Goal: Transaction & Acquisition: Purchase product/service

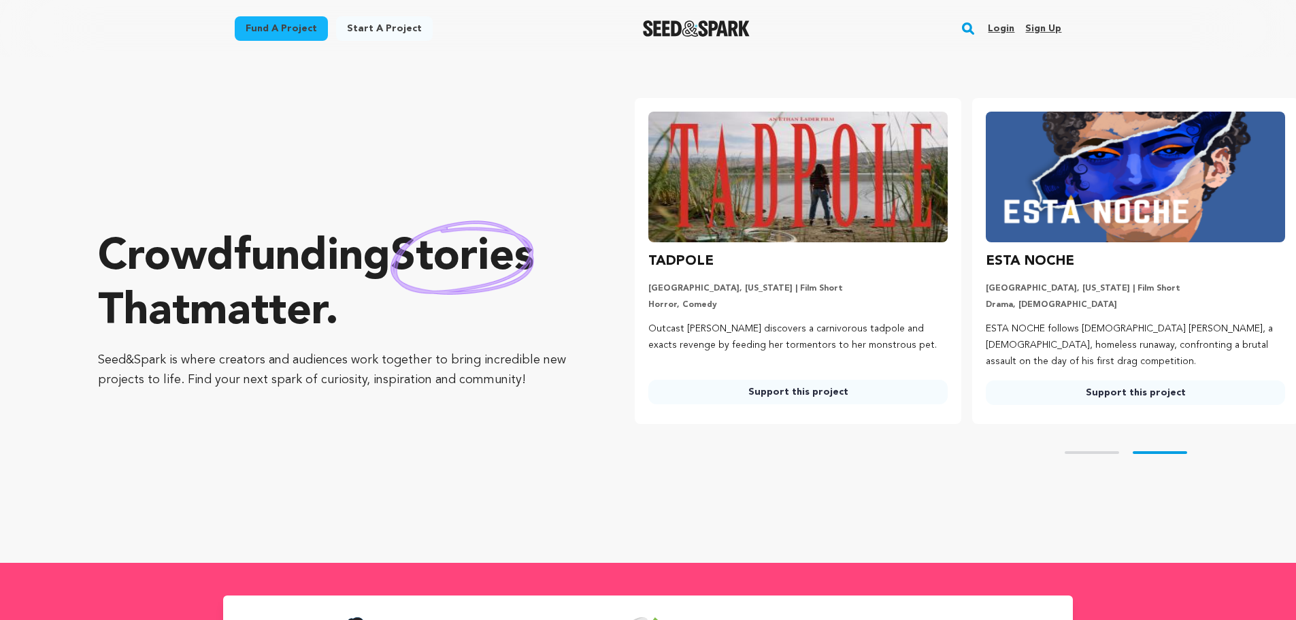
scroll to position [0, 348]
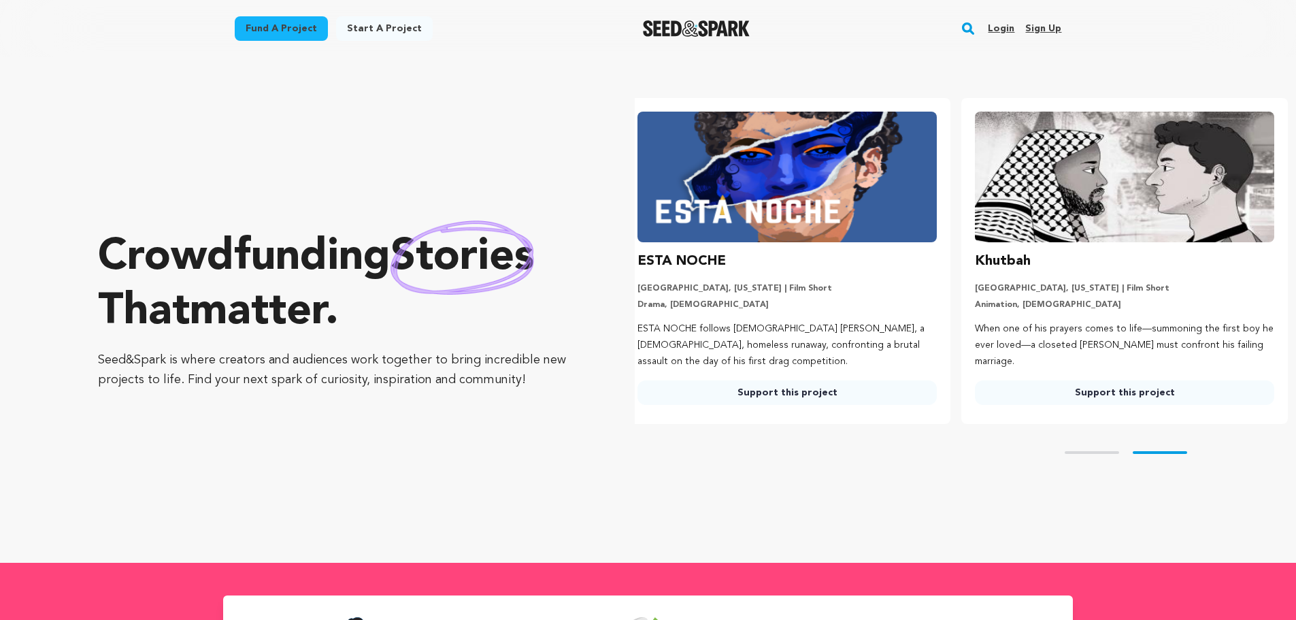
click at [697, 267] on h3 "ESTA NOCHE" at bounding box center [681, 261] width 88 height 22
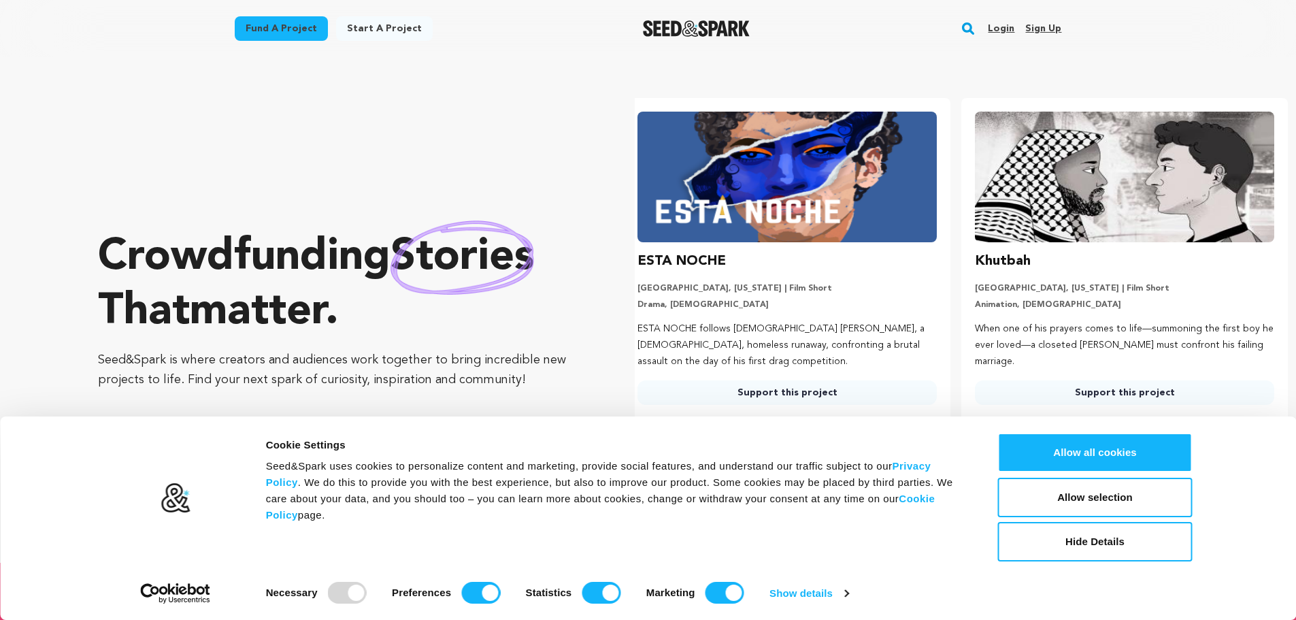
click at [775, 210] on img at bounding box center [786, 177] width 299 height 131
click at [1005, 269] on h3 "Khutbah" at bounding box center [1003, 261] width 56 height 22
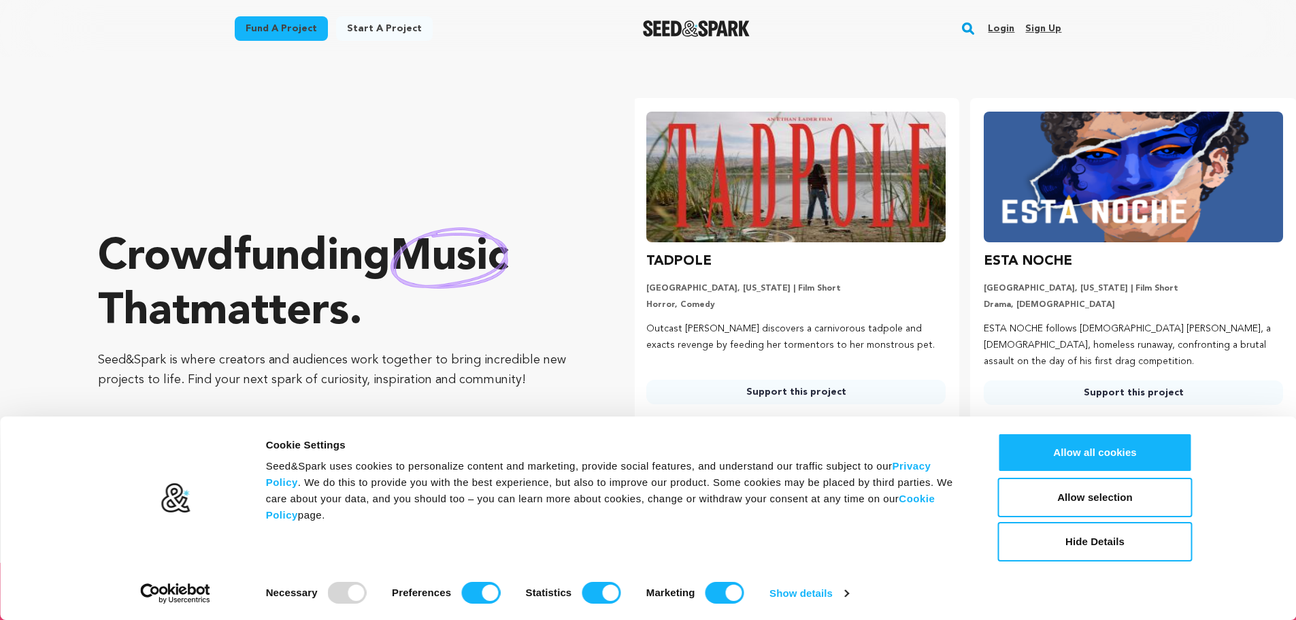
scroll to position [0, 0]
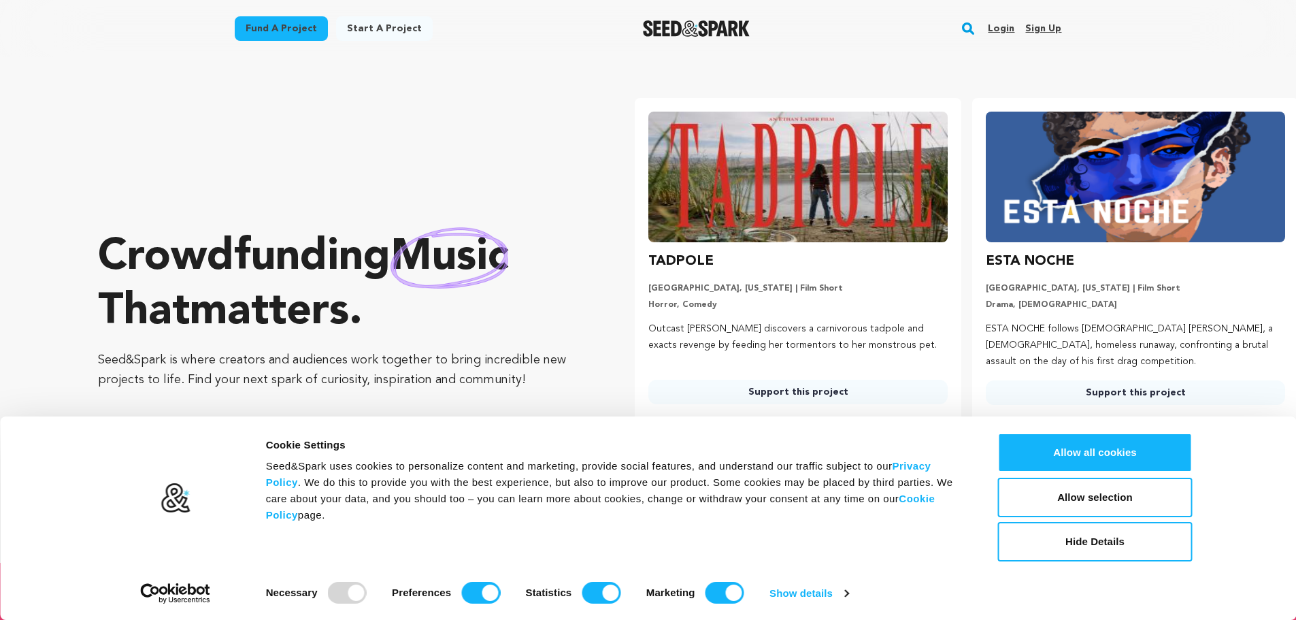
click at [833, 393] on link "Support this project" at bounding box center [797, 392] width 299 height 24
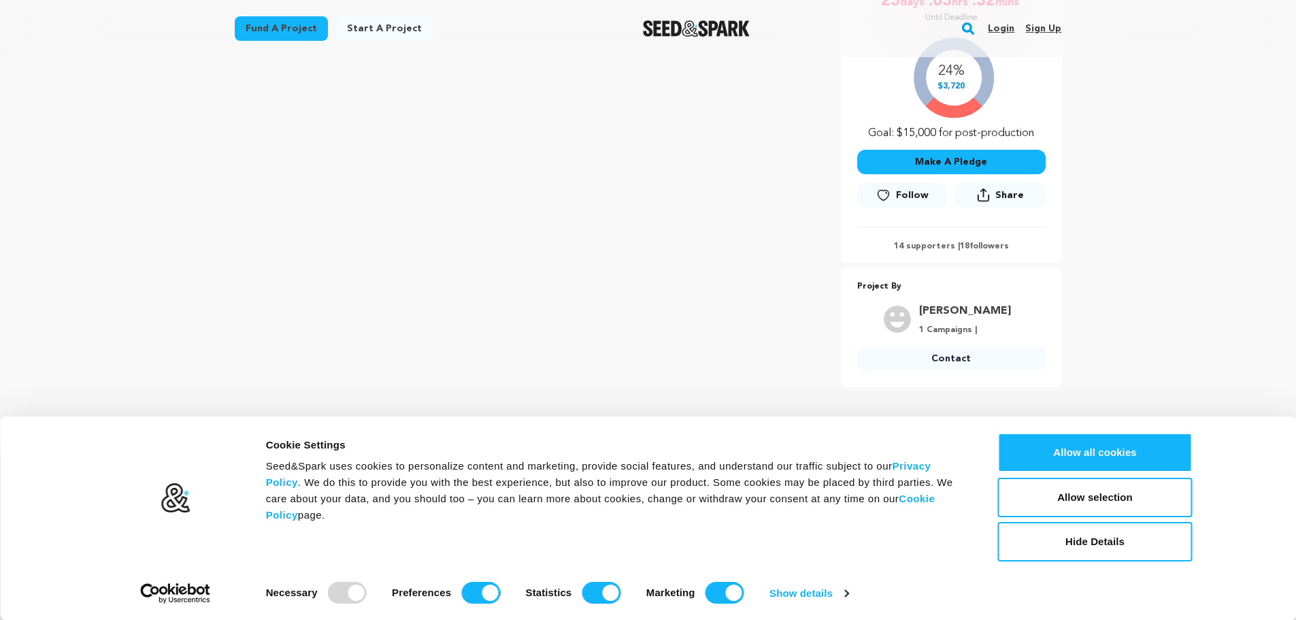
scroll to position [542, 0]
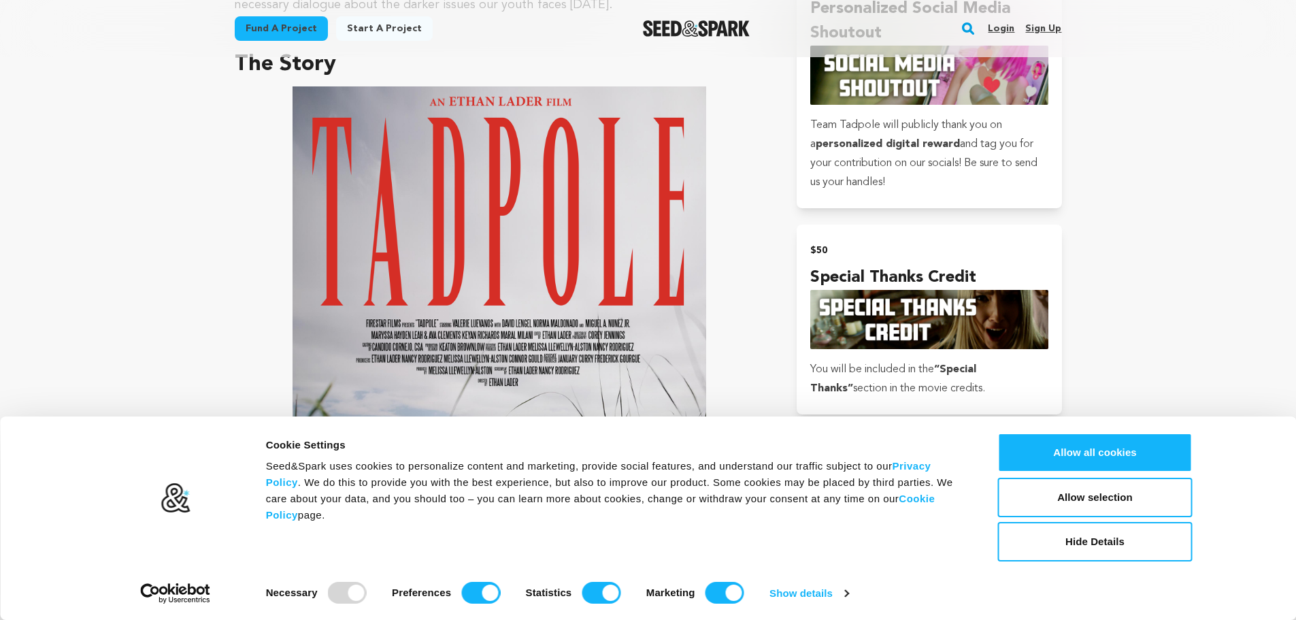
scroll to position [867, 0]
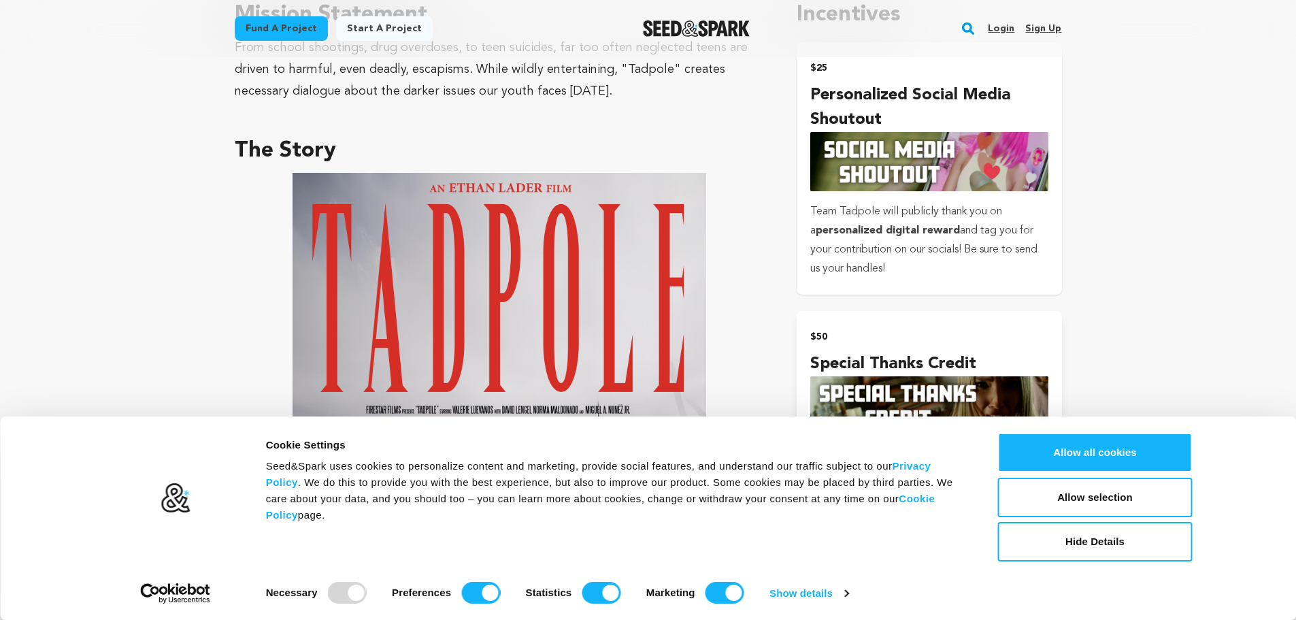
click at [1024, 137] on img "submit" at bounding box center [928, 161] width 237 height 59
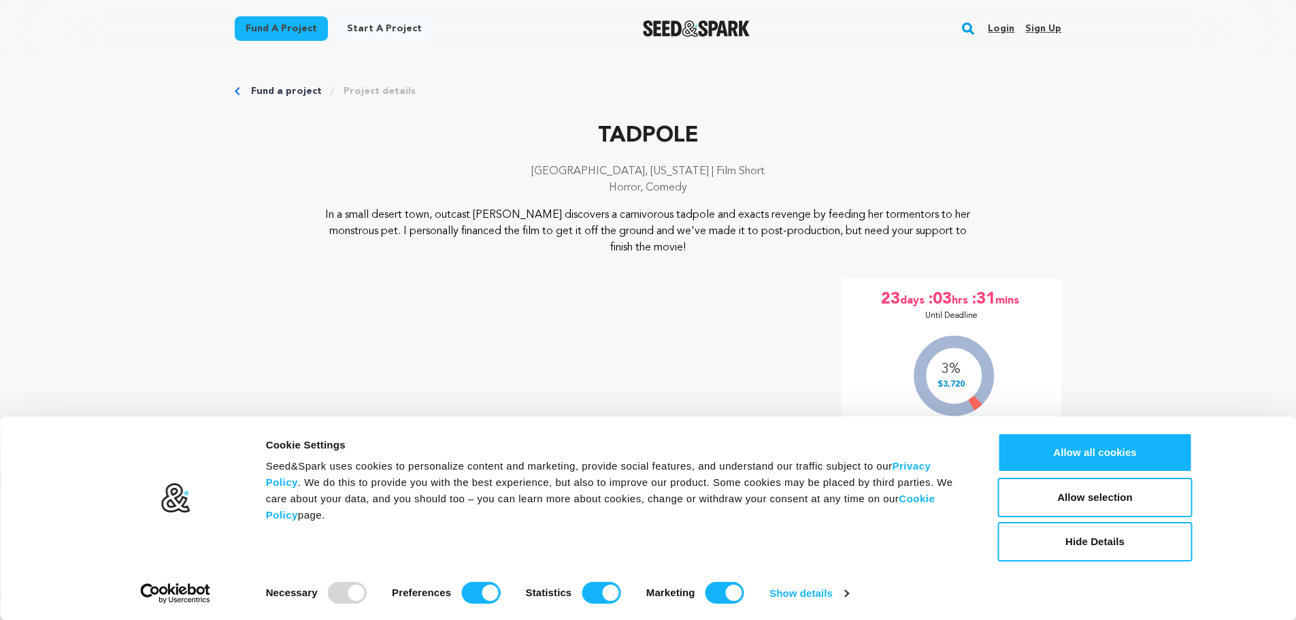
scroll to position [864, 0]
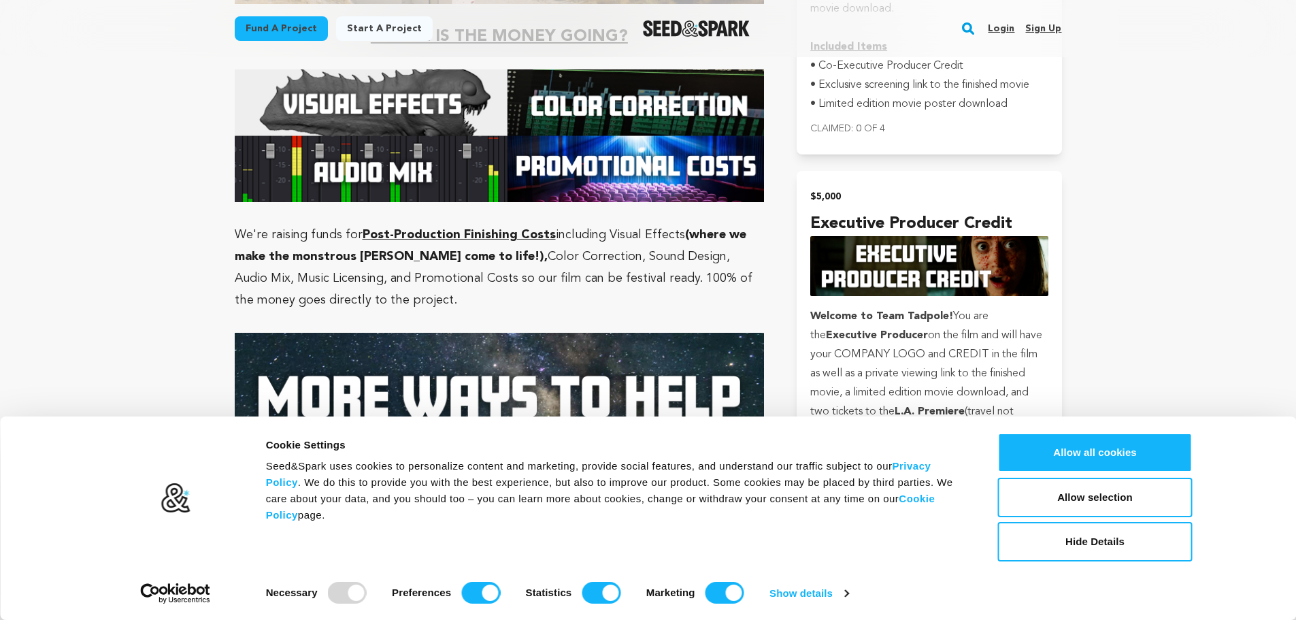
scroll to position [3393, 0]
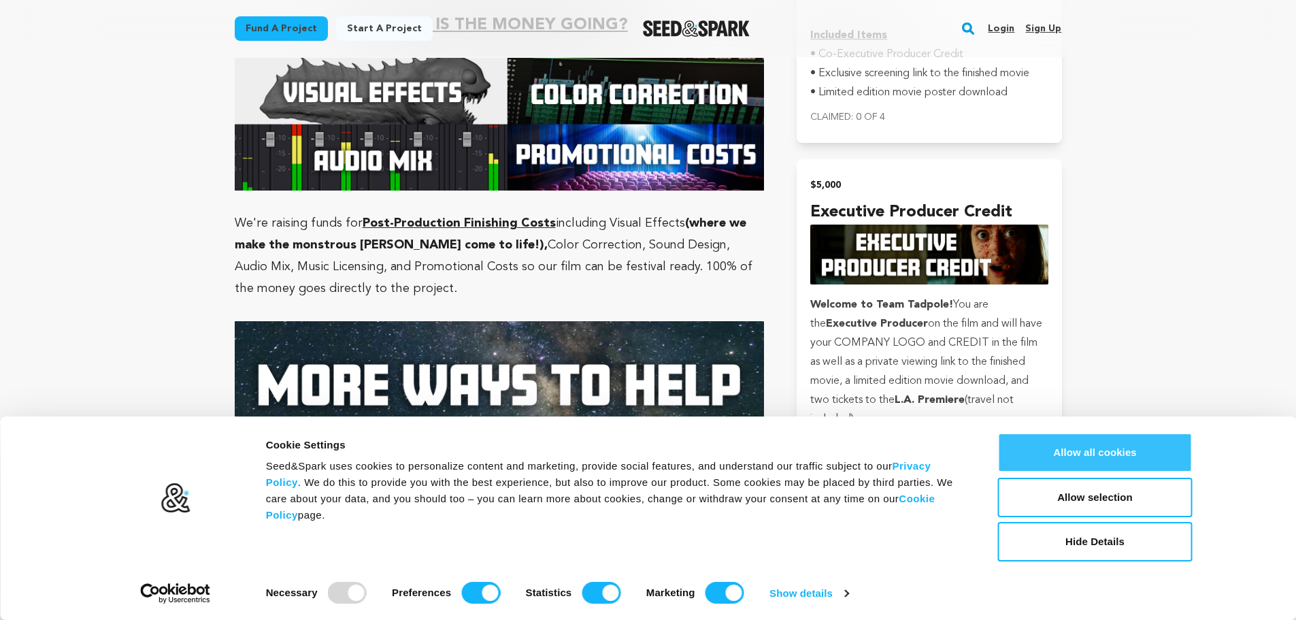
click at [1146, 451] on button "Allow all cookies" at bounding box center [1095, 452] width 195 height 39
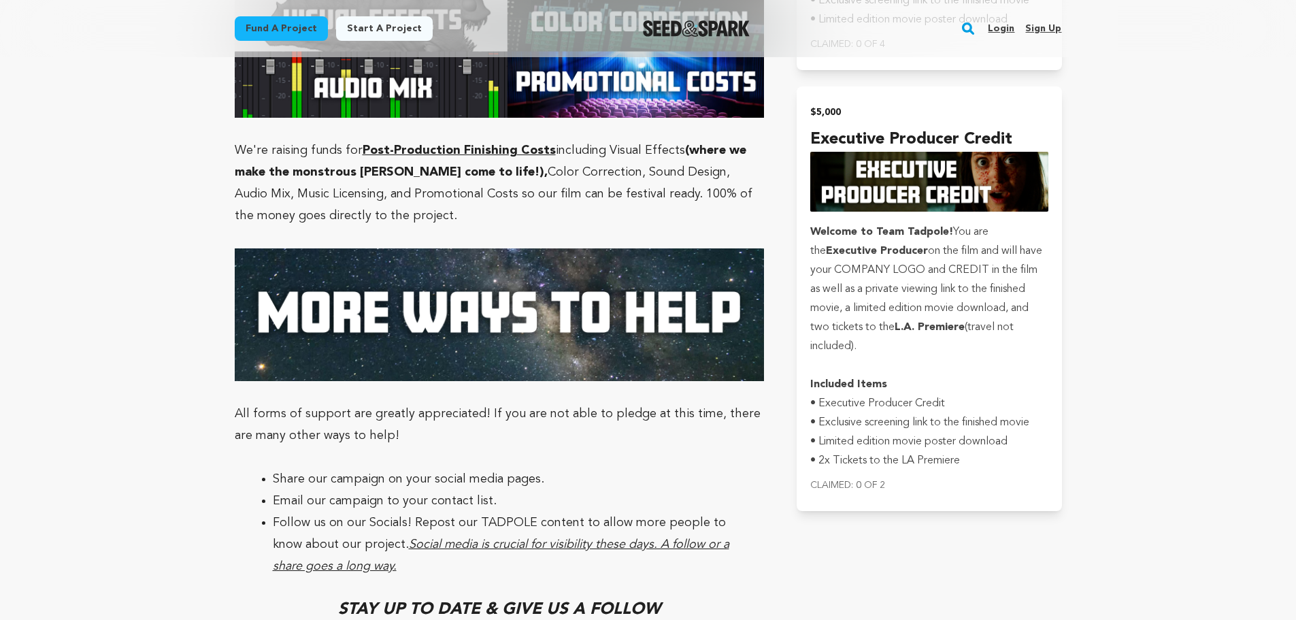
scroll to position [3460, 0]
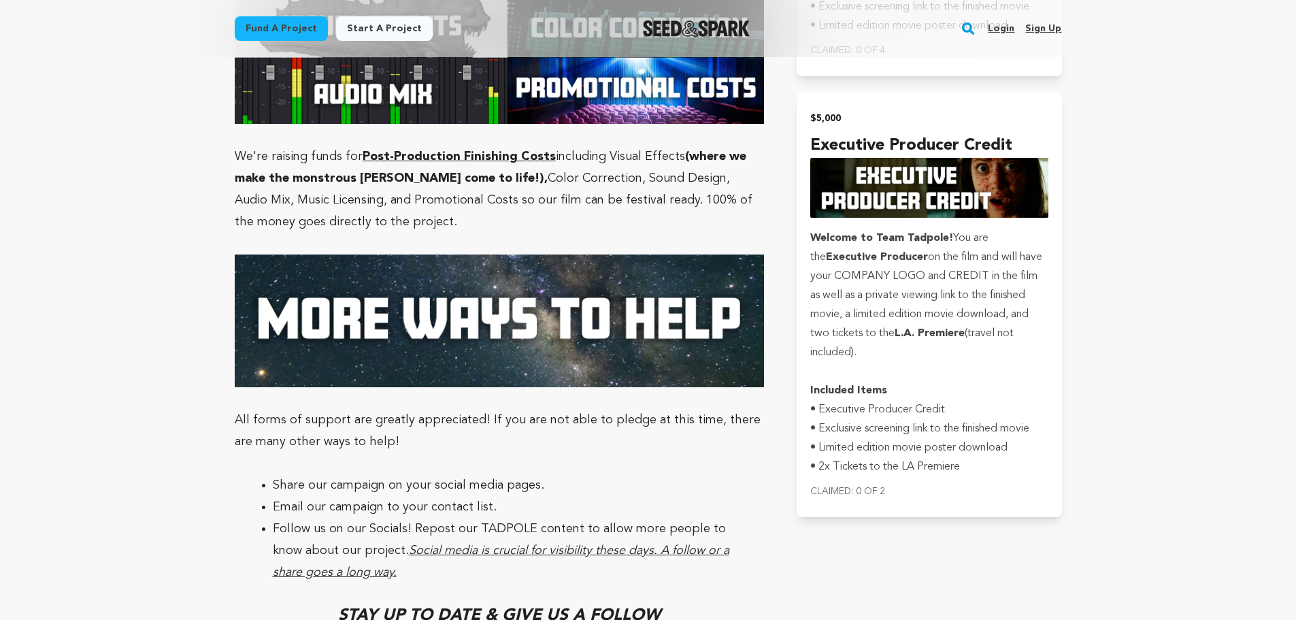
drag, startPoint x: 1293, startPoint y: 439, endPoint x: 1305, endPoint y: 452, distance: 18.3
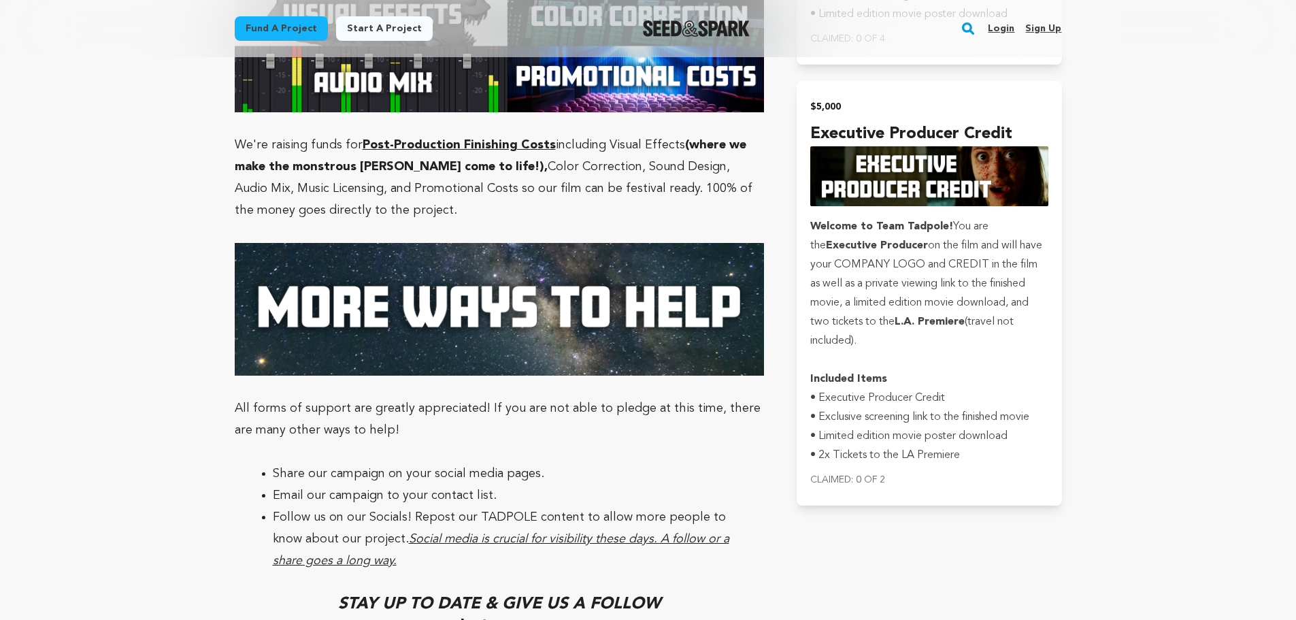
scroll to position [3466, 0]
